Goal: Check status: Check status

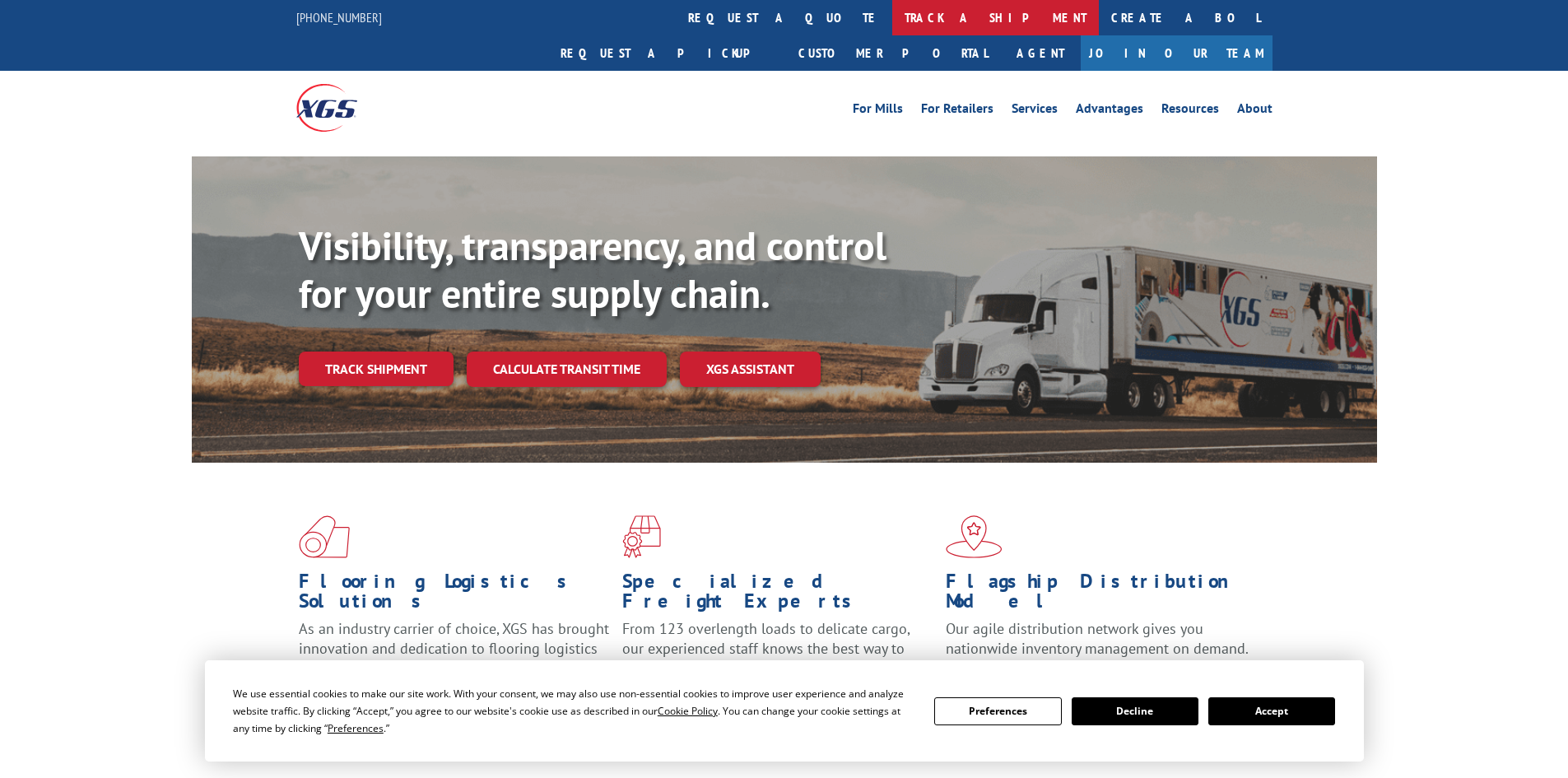
click at [892, 10] on link "track a shipment" at bounding box center [995, 18] width 206 height 36
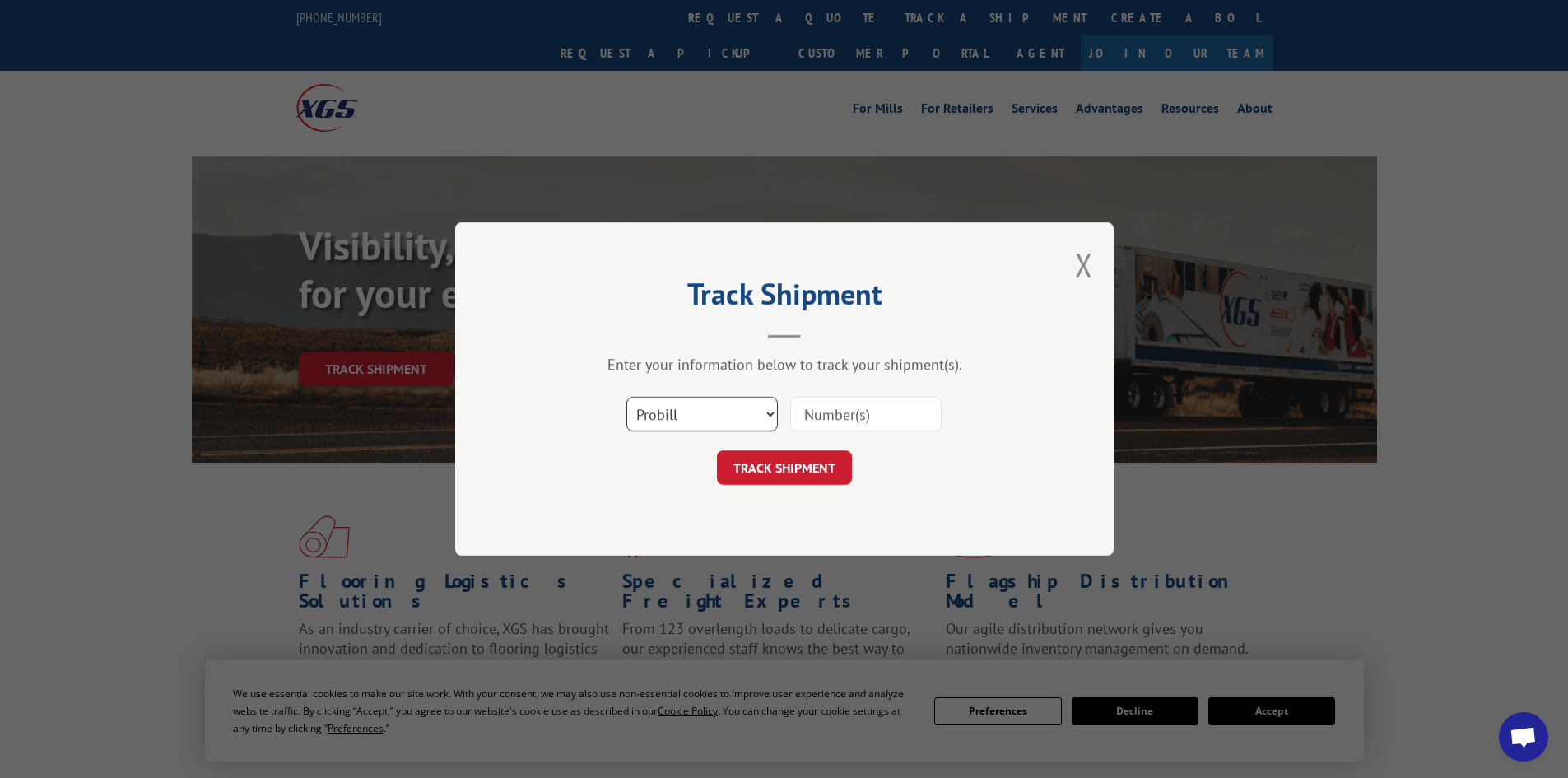
click at [774, 414] on select "Select category... Probill BOL PO" at bounding box center [702, 414] width 151 height 35
select select "bol"
click at [627, 397] on select "Select category... Probill BOL PO" at bounding box center [702, 414] width 151 height 35
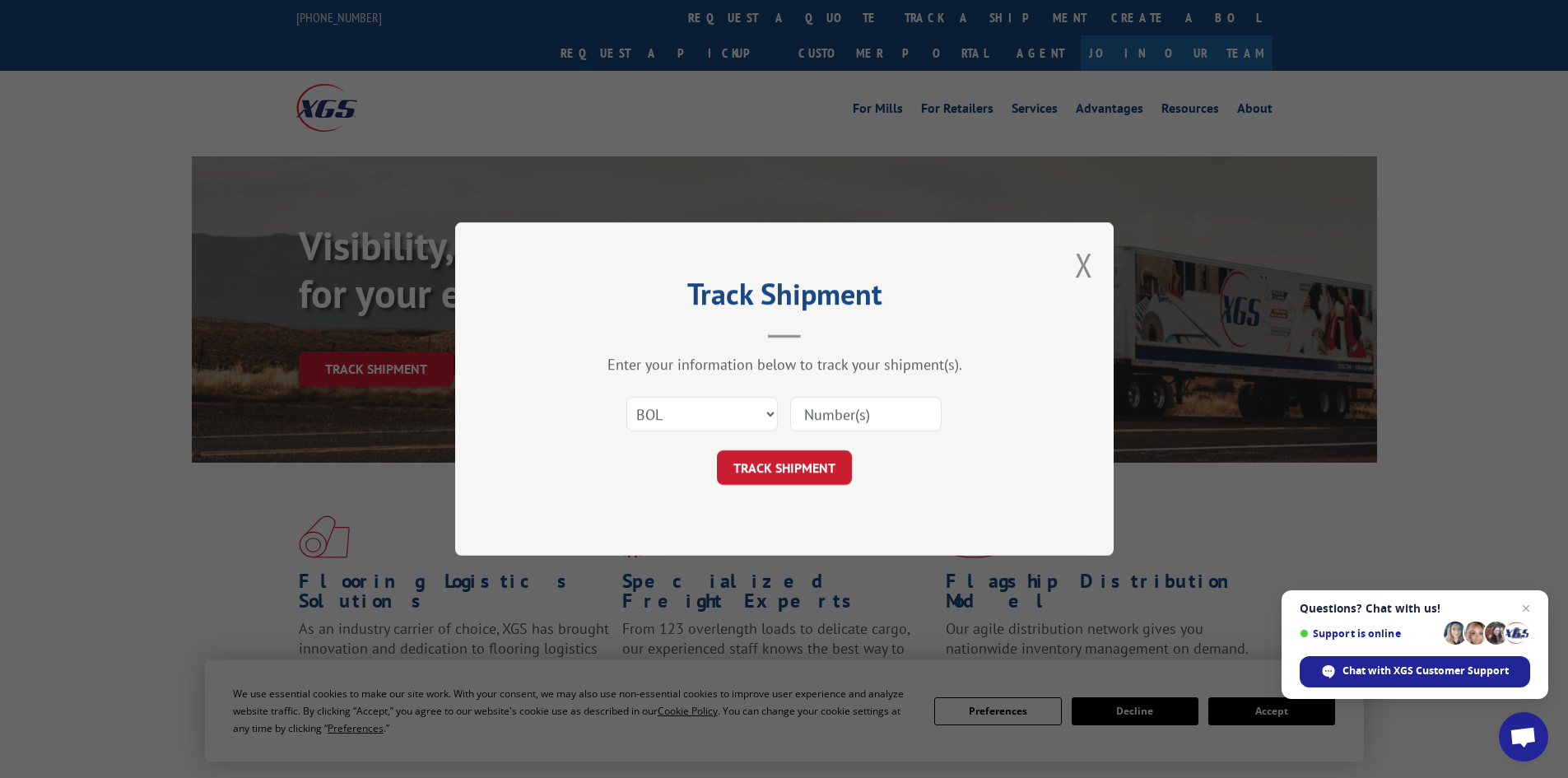
click at [806, 413] on input at bounding box center [865, 414] width 151 height 35
paste input "5225889"
type input "5225889"
click at [813, 465] on button "TRACK SHIPMENT" at bounding box center [785, 467] width 135 height 35
